Goal: Information Seeking & Learning: Learn about a topic

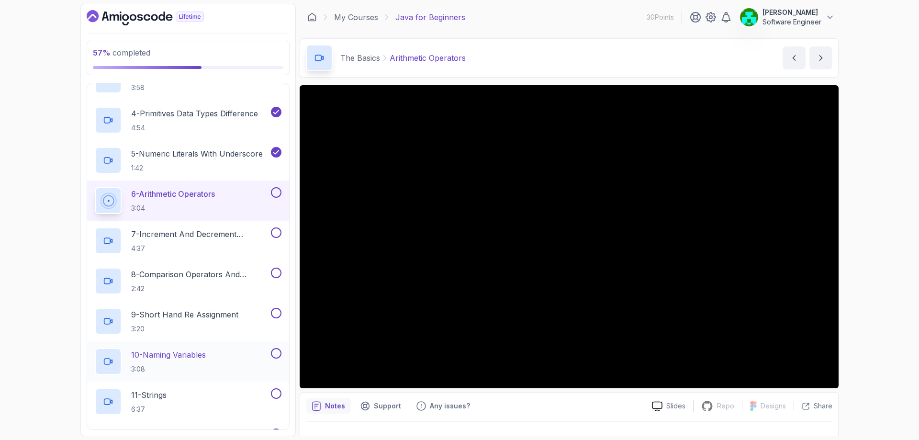
scroll to position [257, 0]
click at [277, 195] on button at bounding box center [276, 194] width 11 height 11
click at [276, 235] on button at bounding box center [276, 234] width 11 height 11
click at [280, 274] on button at bounding box center [276, 274] width 11 height 11
click at [275, 314] on button at bounding box center [276, 315] width 11 height 11
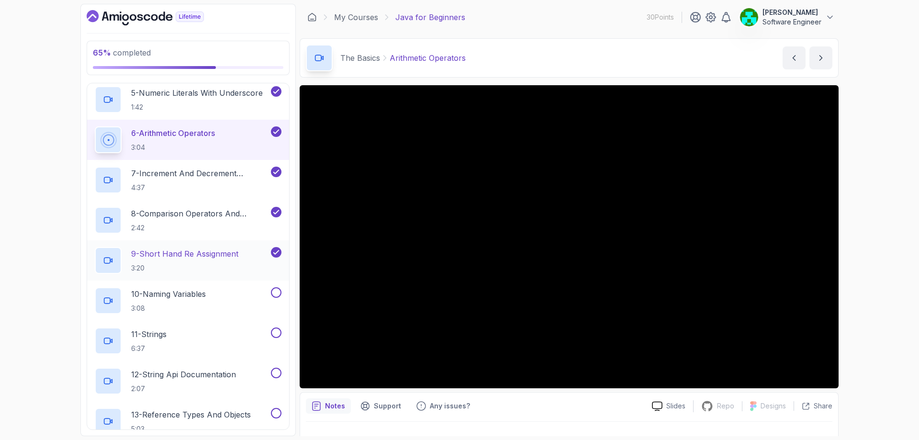
scroll to position [320, 0]
click at [277, 292] on button at bounding box center [276, 292] width 11 height 11
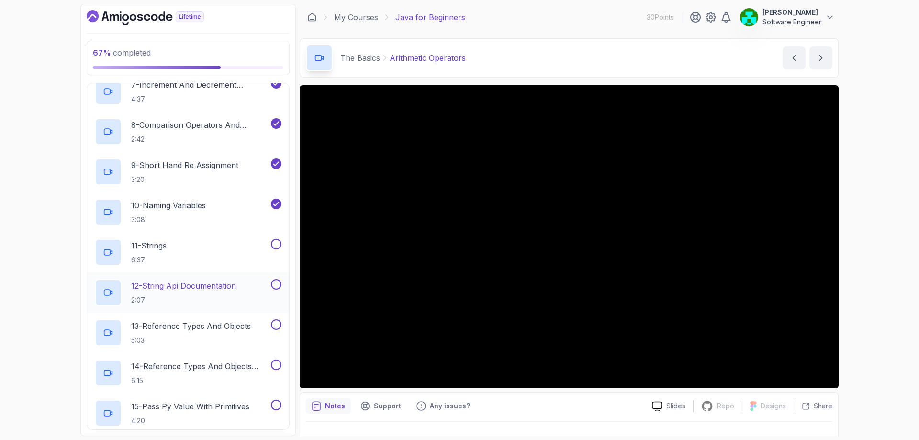
scroll to position [402, 0]
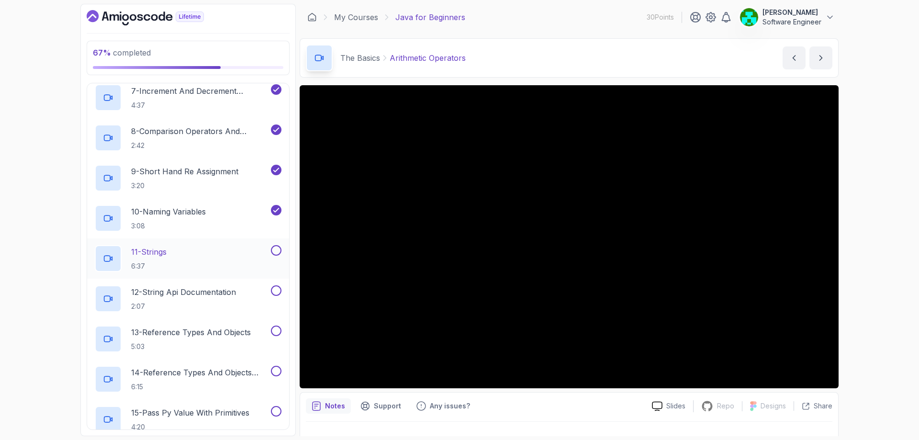
click at [232, 250] on div "11 - Strings 6:37" at bounding box center [182, 258] width 174 height 27
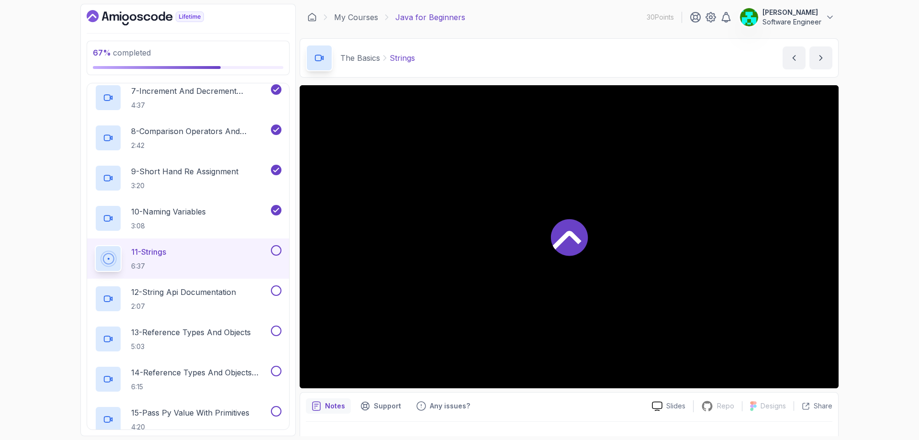
click at [232, 250] on div "11 - Strings 6:37" at bounding box center [182, 258] width 174 height 27
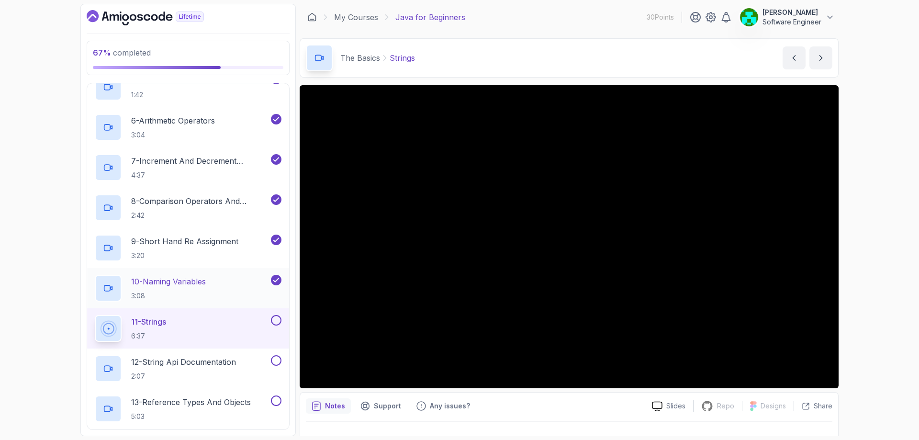
scroll to position [332, 0]
drag, startPoint x: 73, startPoint y: 275, endPoint x: 64, endPoint y: 339, distance: 64.7
click at [64, 339] on div "67 % completed 1 - Intro 2 - Understanding Java 3 - Environment Setup 4 - Up An…" at bounding box center [459, 220] width 919 height 440
drag, startPoint x: 77, startPoint y: 308, endPoint x: 54, endPoint y: 359, distance: 55.9
click at [77, 359] on section "67 % completed 1 - Intro 2 - Understanding Java 3 - Environment Setup 4 - Up An…" at bounding box center [460, 220] width 766 height 440
